Goal: Information Seeking & Learning: Learn about a topic

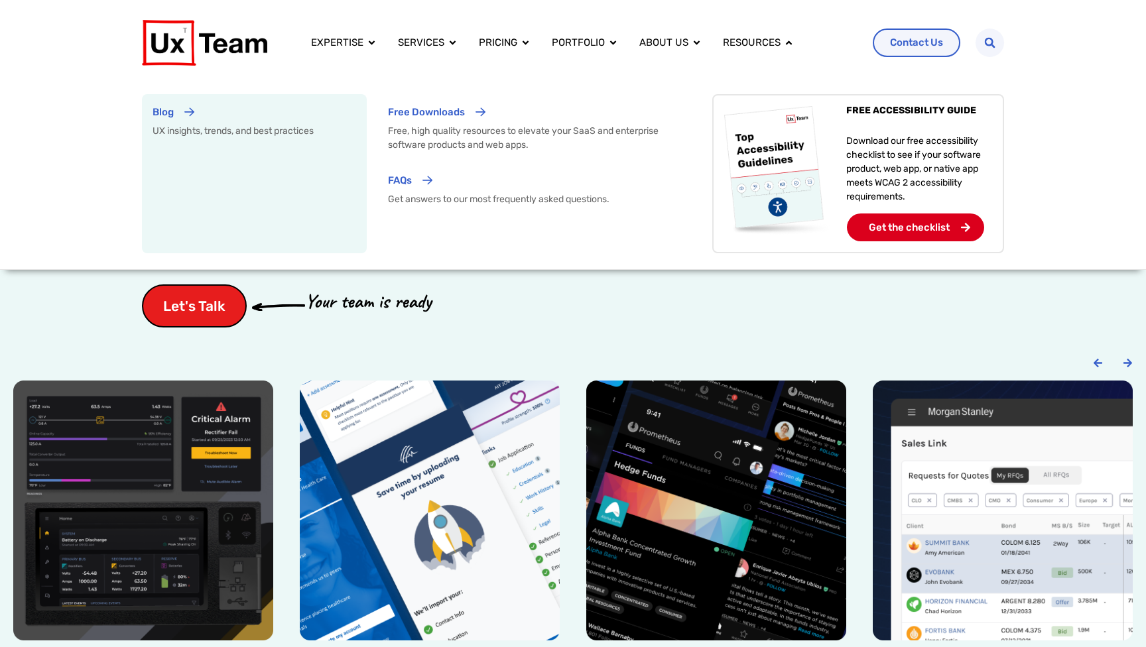
click at [302, 123] on div "Blog" at bounding box center [254, 117] width 204 height 25
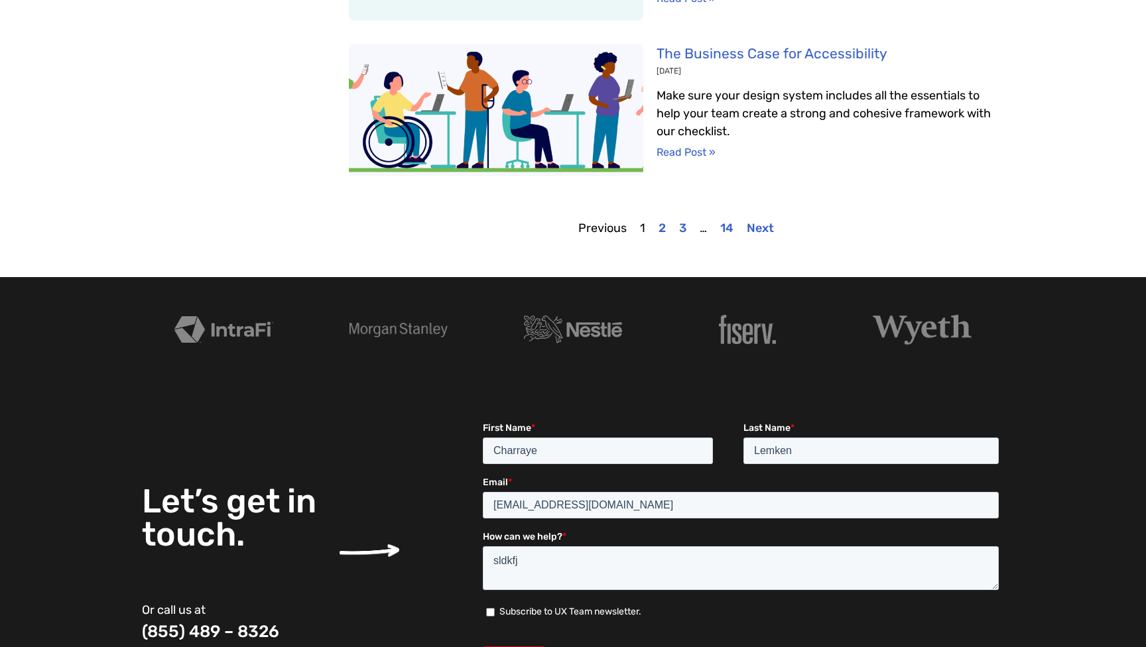
scroll to position [1185, 0]
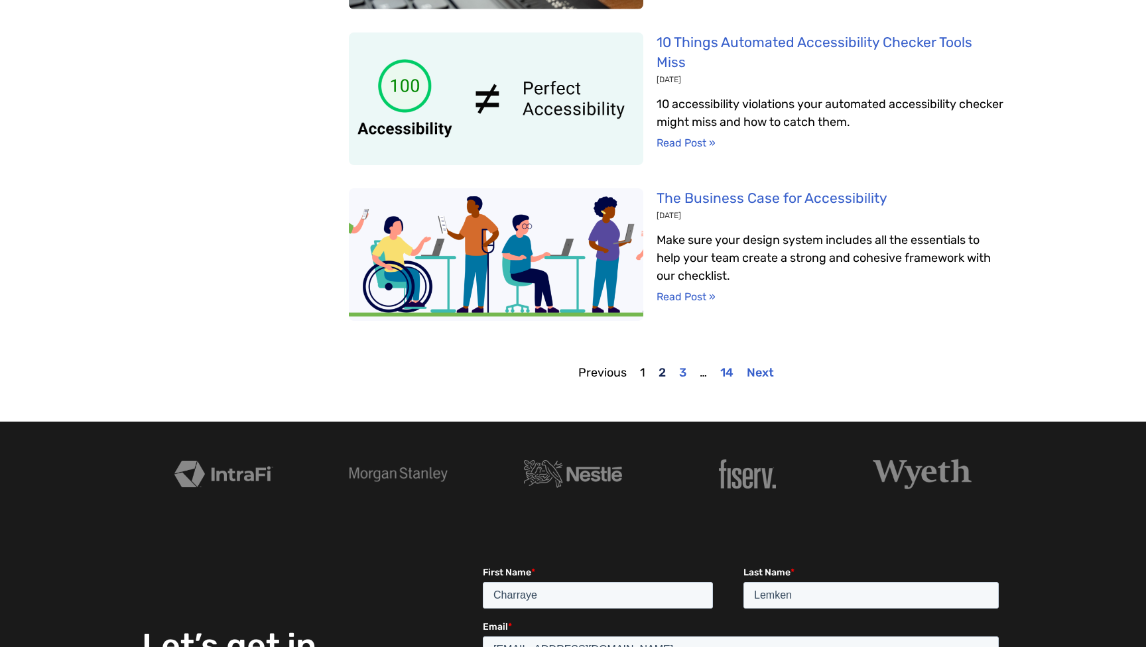
click at [660, 380] on link "Page 2" at bounding box center [661, 372] width 7 height 15
